Goal: Information Seeking & Learning: Learn about a topic

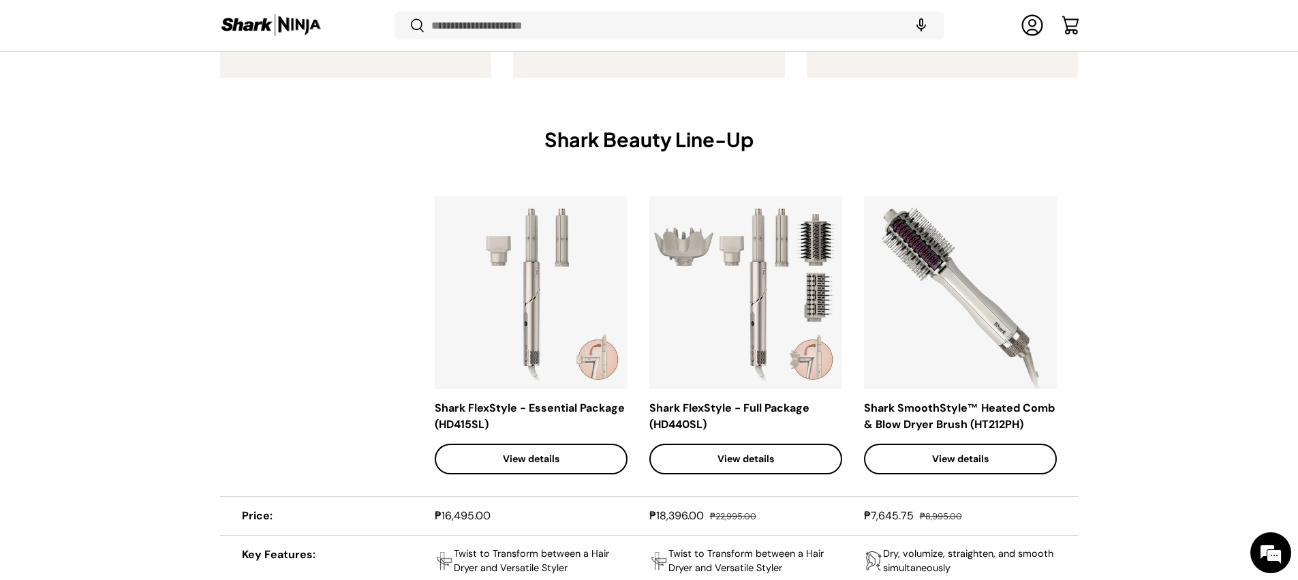
click at [694, 450] on link "View details" at bounding box center [745, 459] width 193 height 31
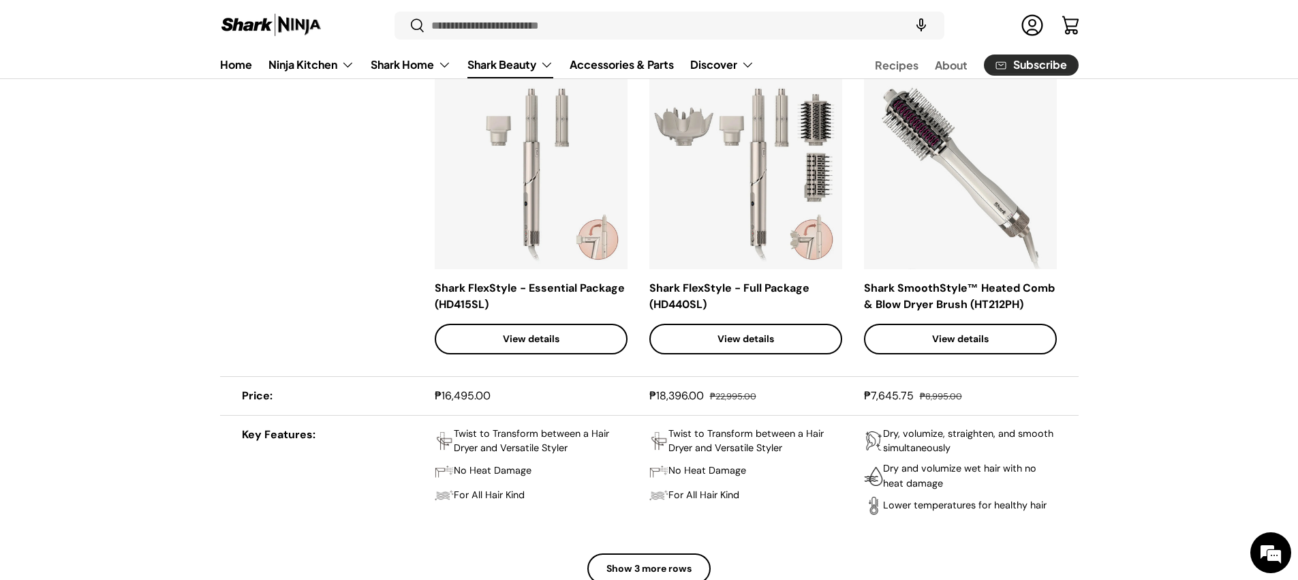
scroll to position [1012, 0]
click at [677, 559] on button "Show 3 more rows" at bounding box center [648, 569] width 123 height 31
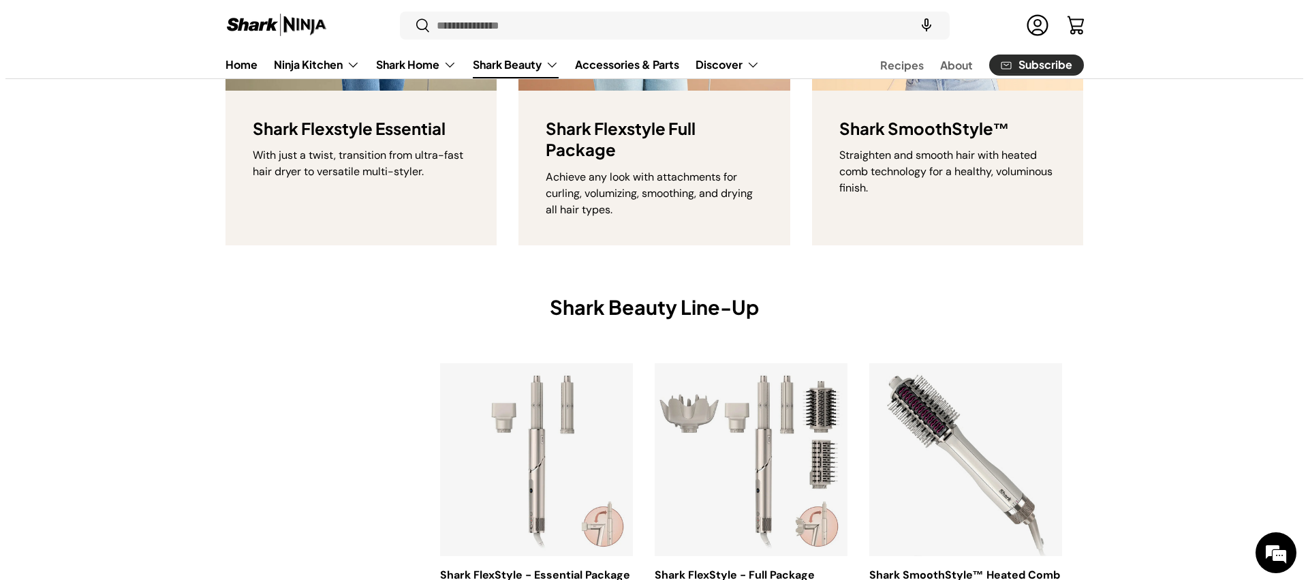
scroll to position [0, 0]
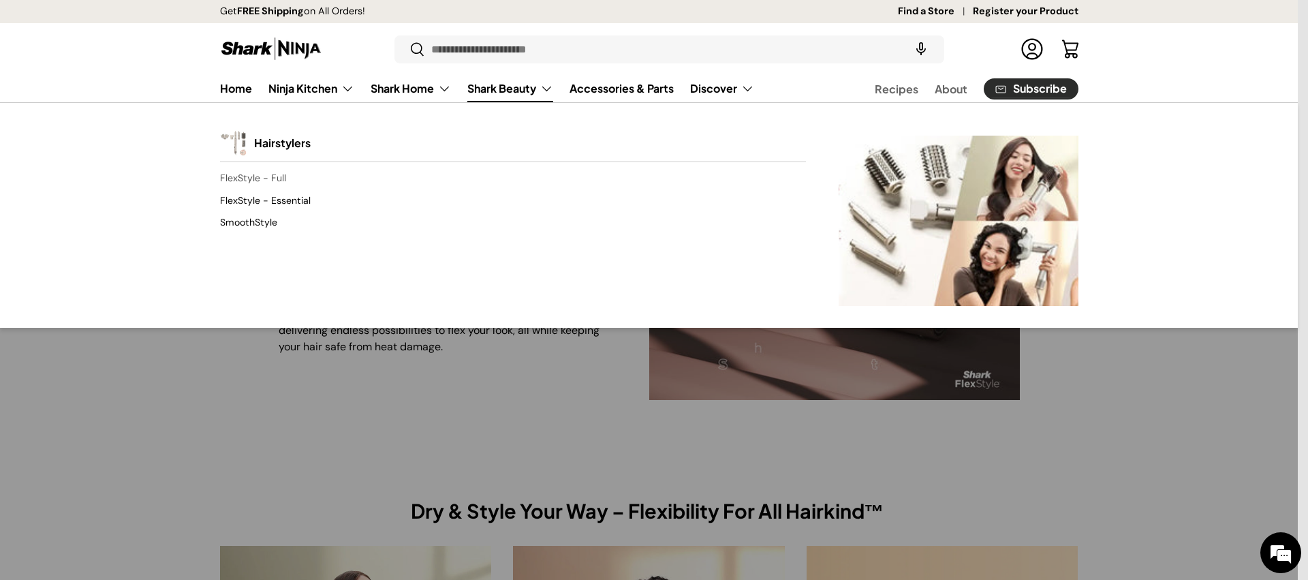
click at [265, 179] on link "FlexStyle - Full" at bounding box center [513, 179] width 586 height 22
